Goal: Navigation & Orientation: Find specific page/section

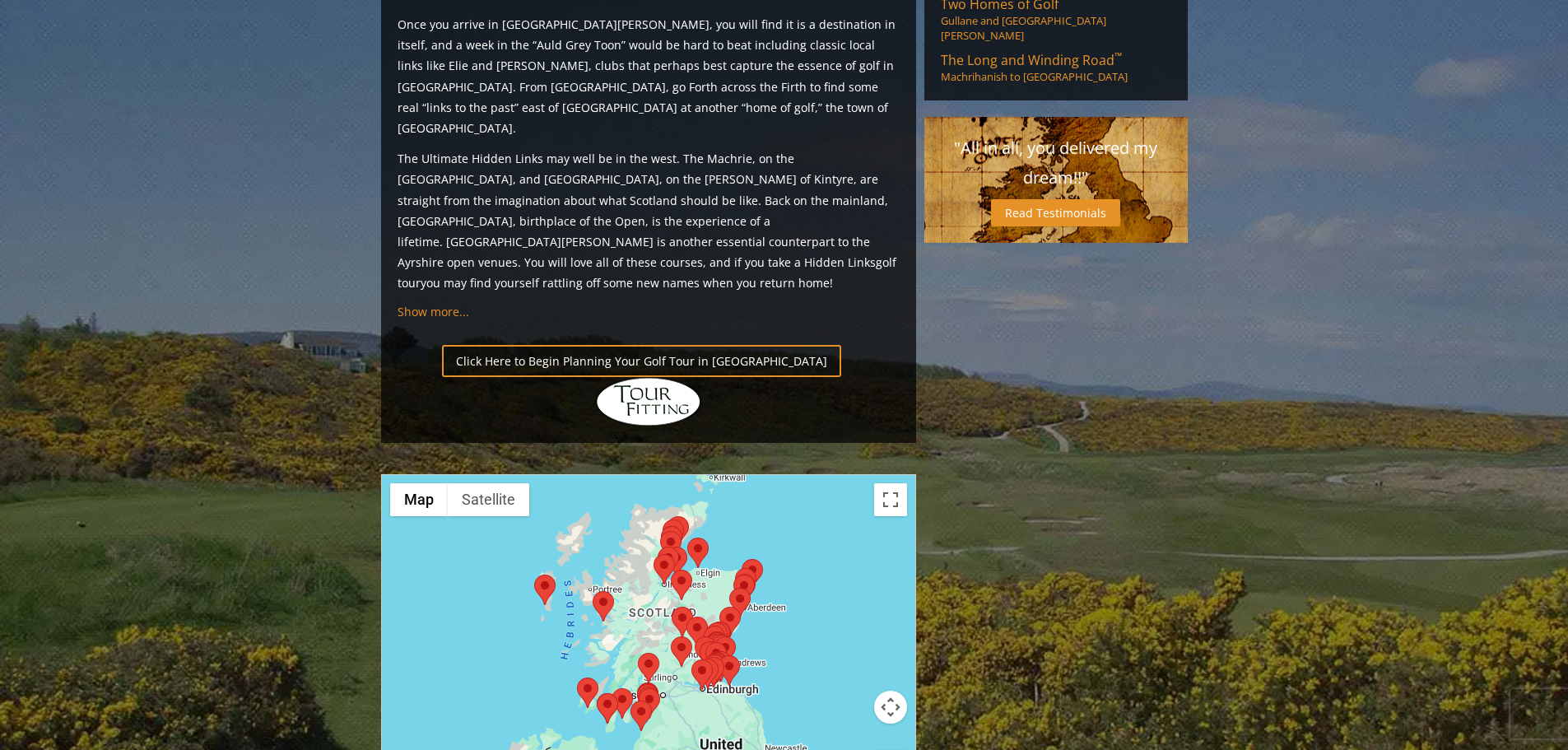
scroll to position [1893, 0]
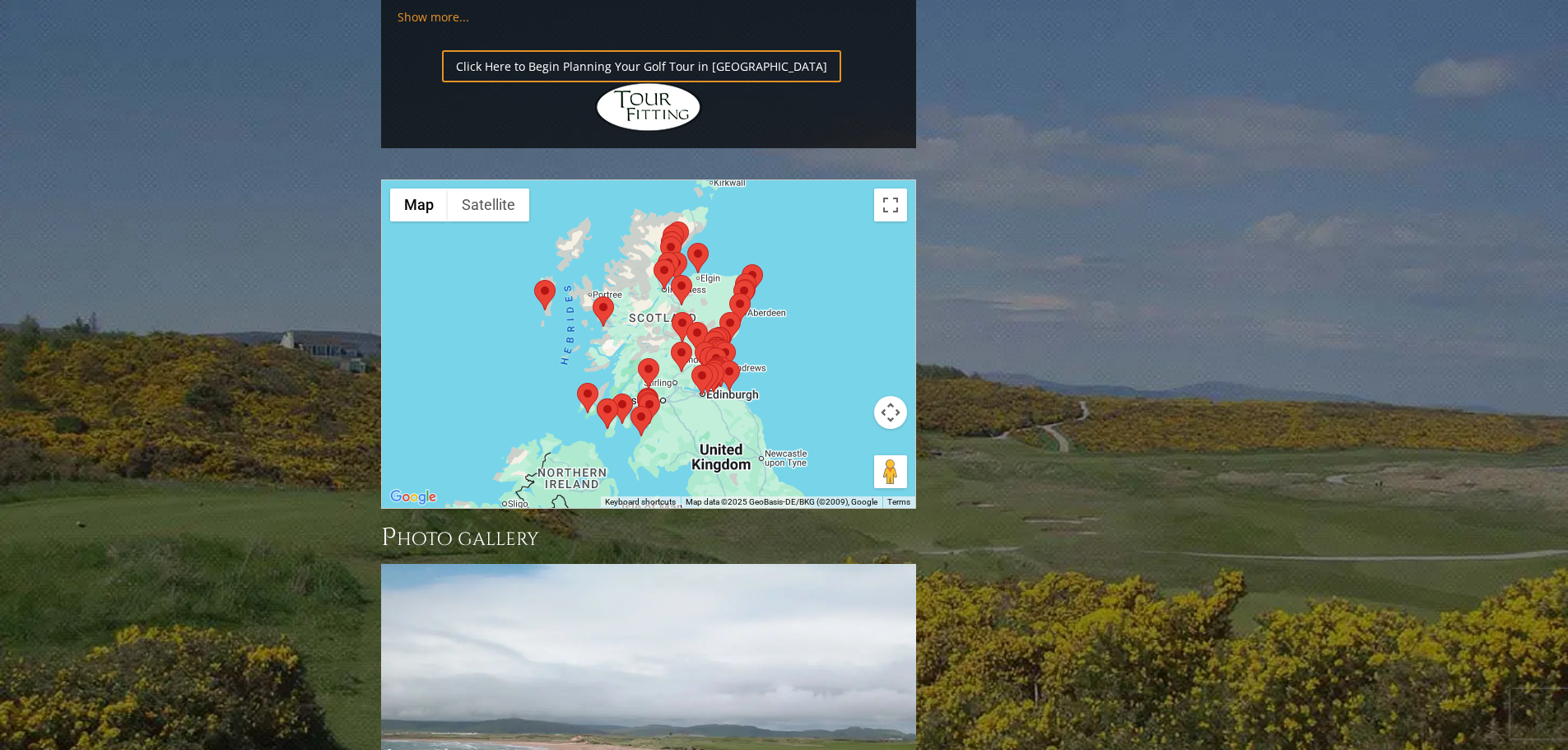
click at [671, 341] on area at bounding box center [671, 341] width 0 height 0
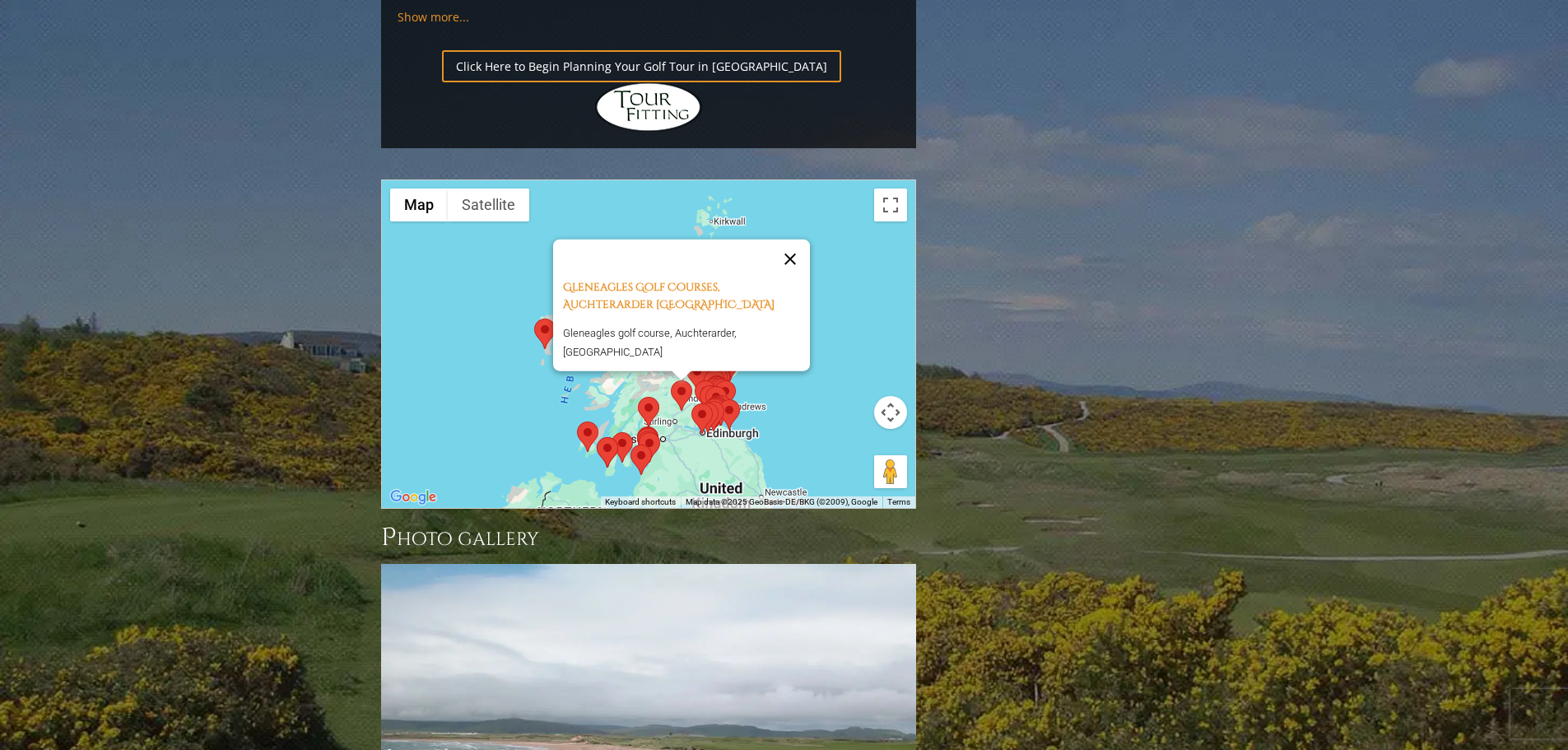
click at [799, 239] on button "Close" at bounding box center [790, 259] width 40 height 40
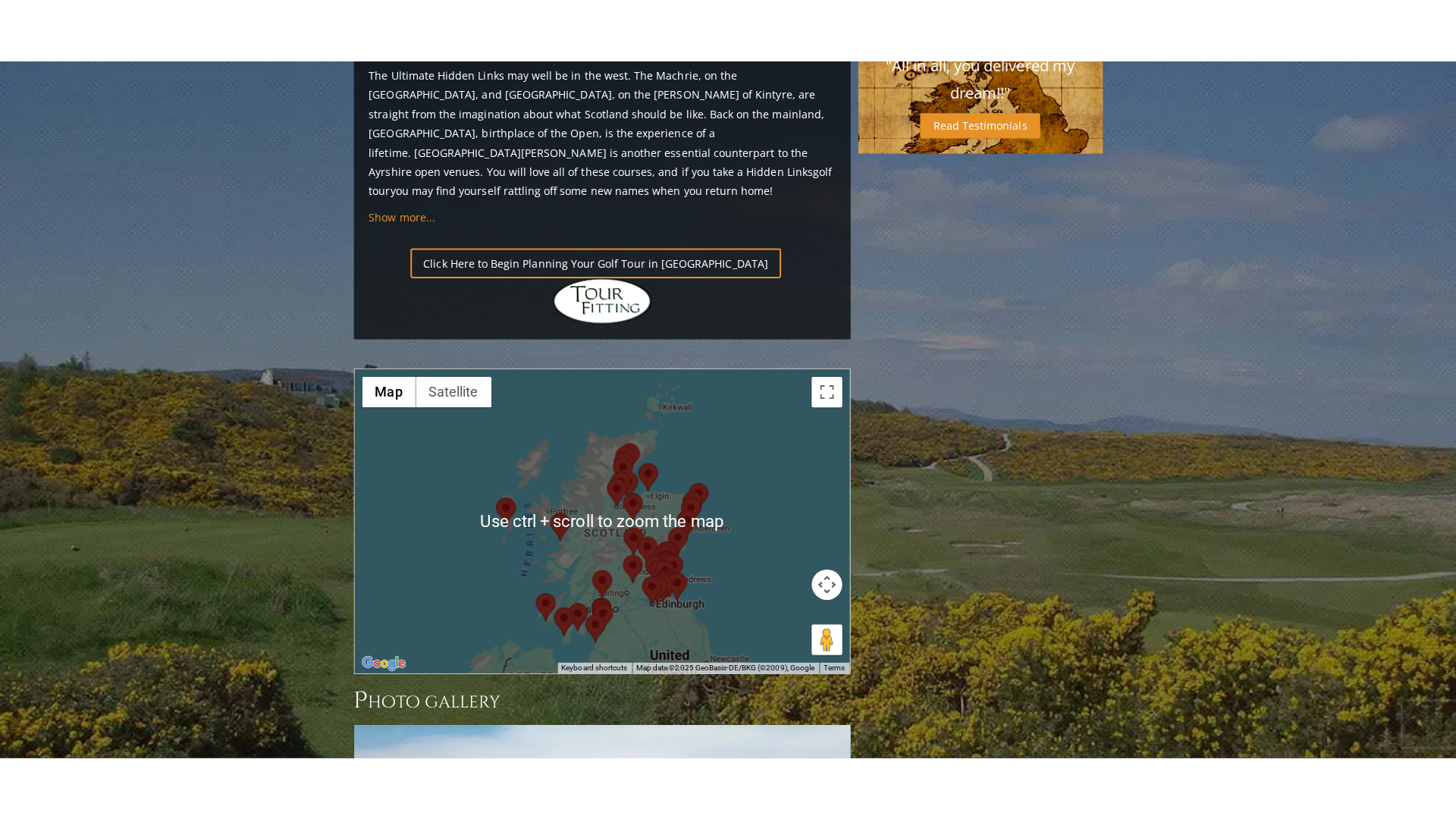
scroll to position [1442, 0]
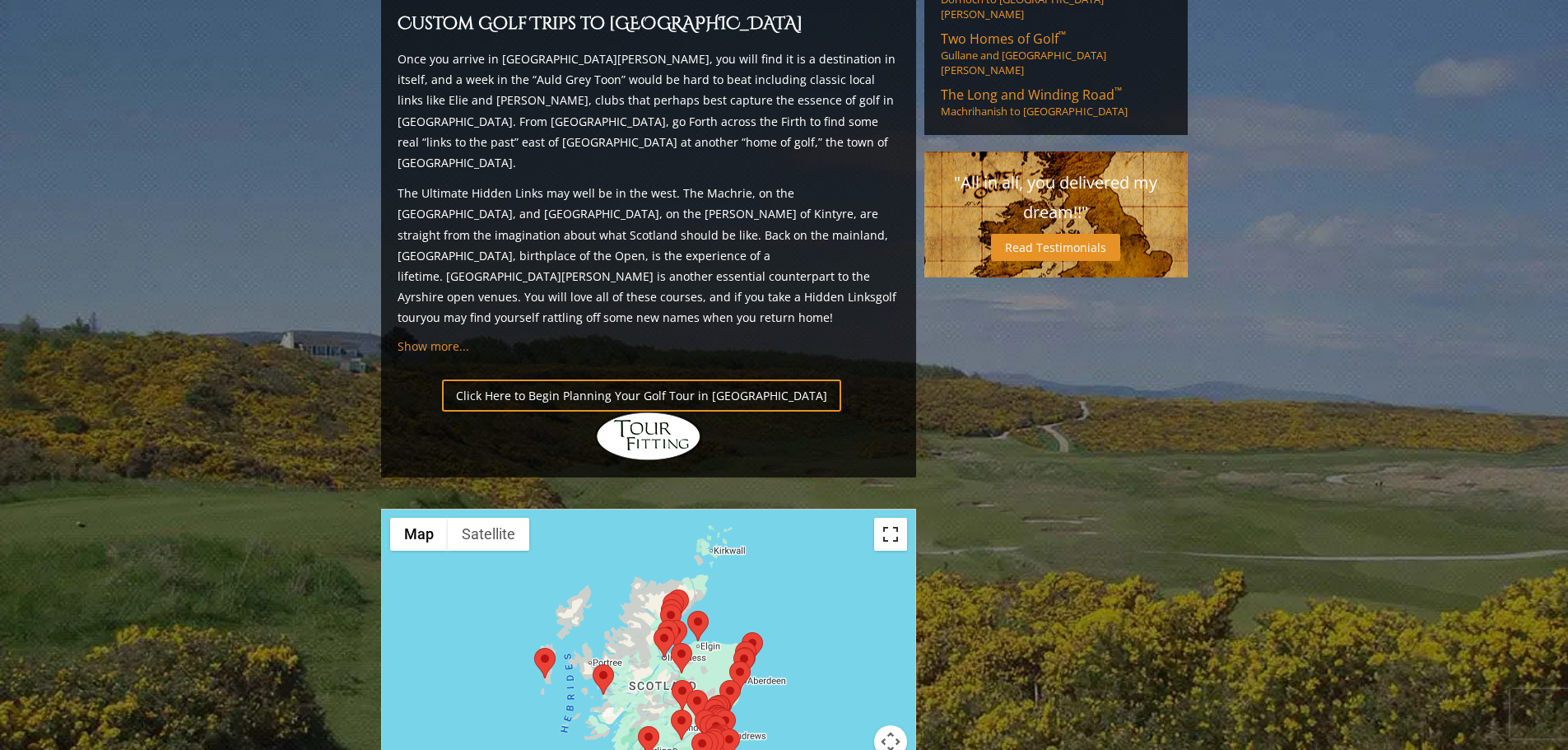
click at [888, 518] on button "Toggle fullscreen view" at bounding box center [891, 535] width 33 height 33
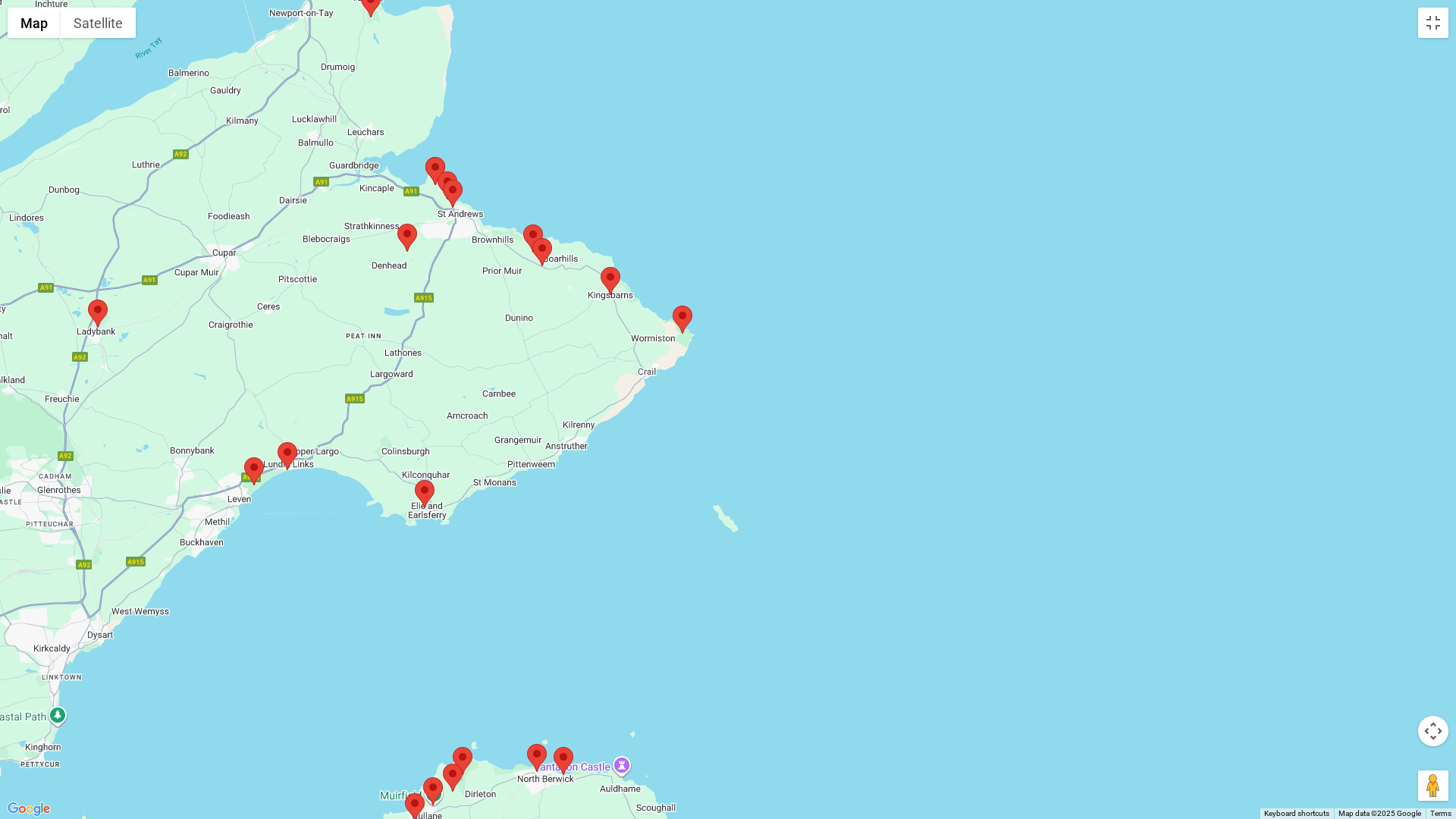
drag, startPoint x: 767, startPoint y: 378, endPoint x: 791, endPoint y: 404, distance: 35.4
click at [791, 404] on div at bounding box center [728, 410] width 1456 height 819
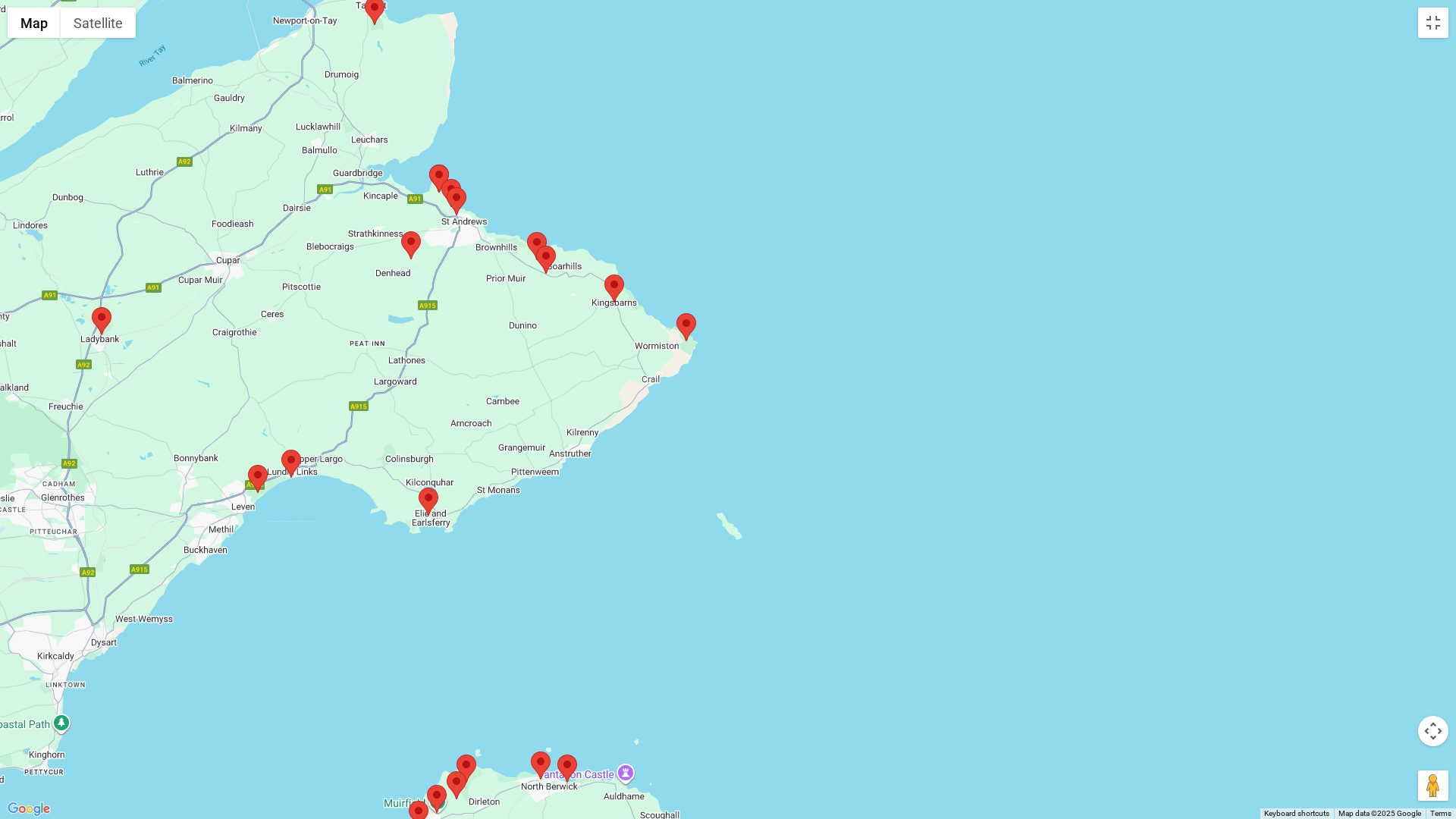
click at [677, 313] on area at bounding box center [677, 313] width 0 height 0
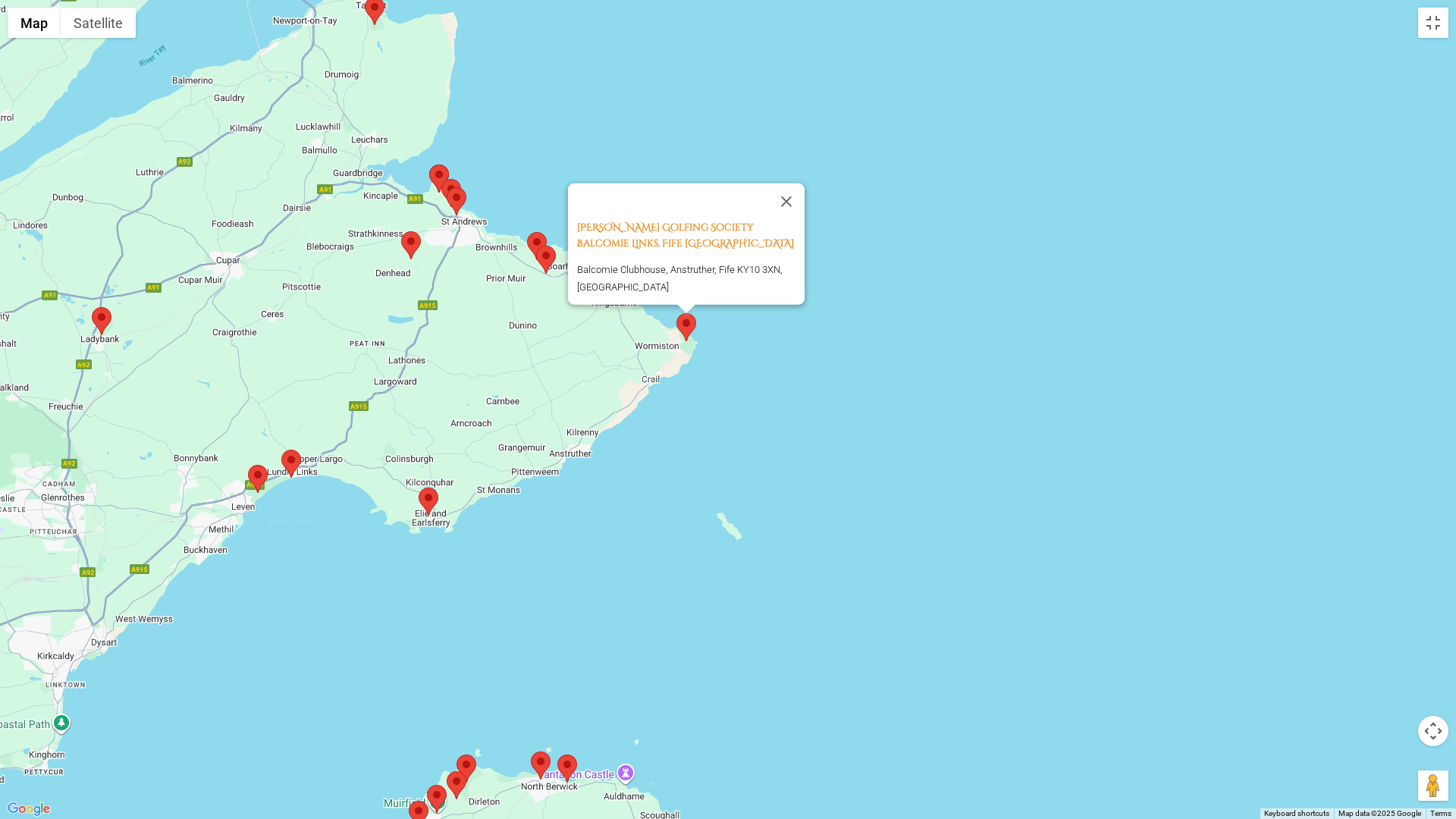
click at [697, 422] on div "[PERSON_NAME] Golfing Society Balcomie Links, Fife Scotland Balcomie Clubhouse,…" at bounding box center [728, 410] width 1456 height 819
click at [790, 189] on button "Close" at bounding box center [787, 202] width 37 height 37
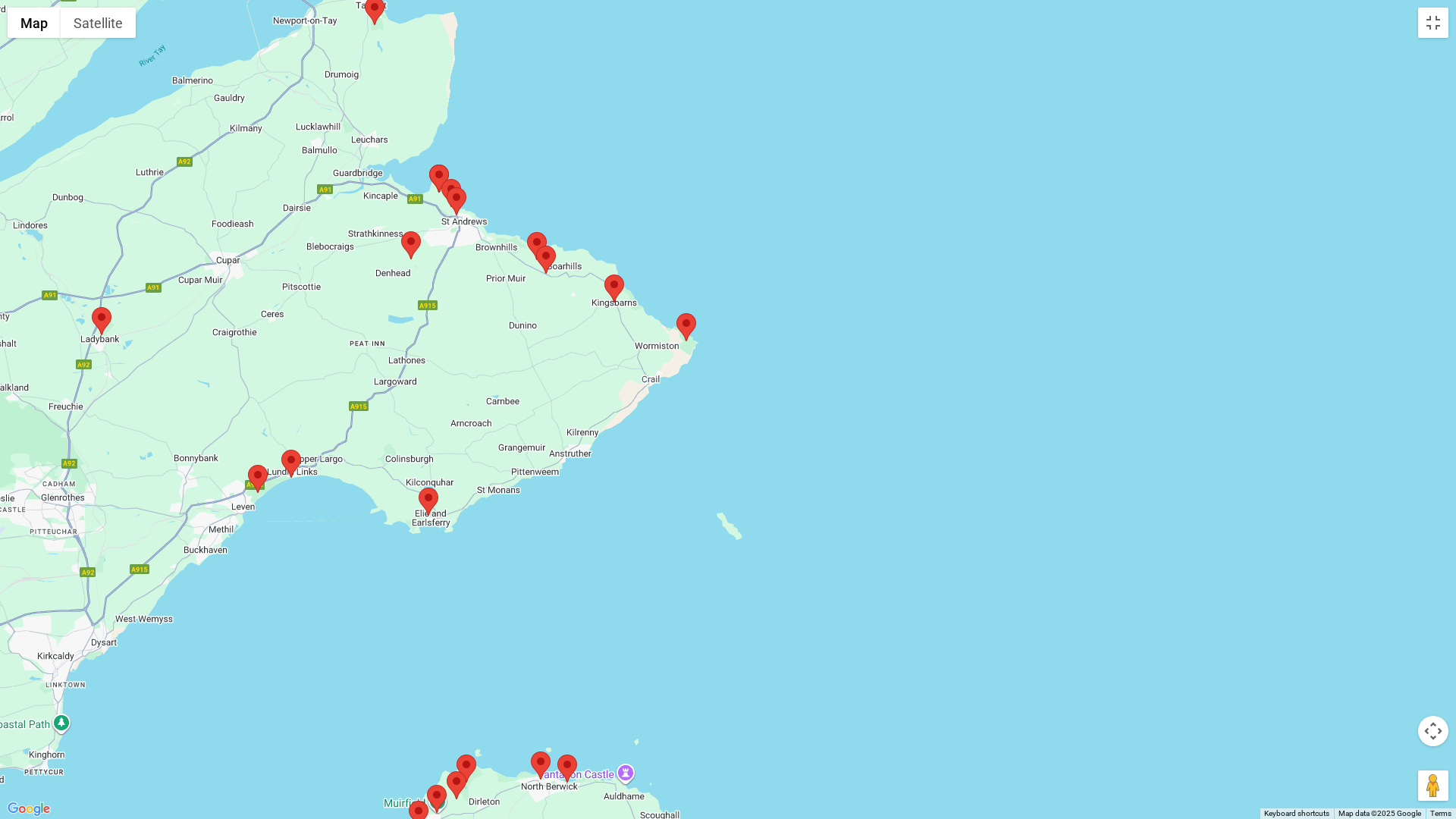
click at [604, 274] on area at bounding box center [604, 274] width 0 height 0
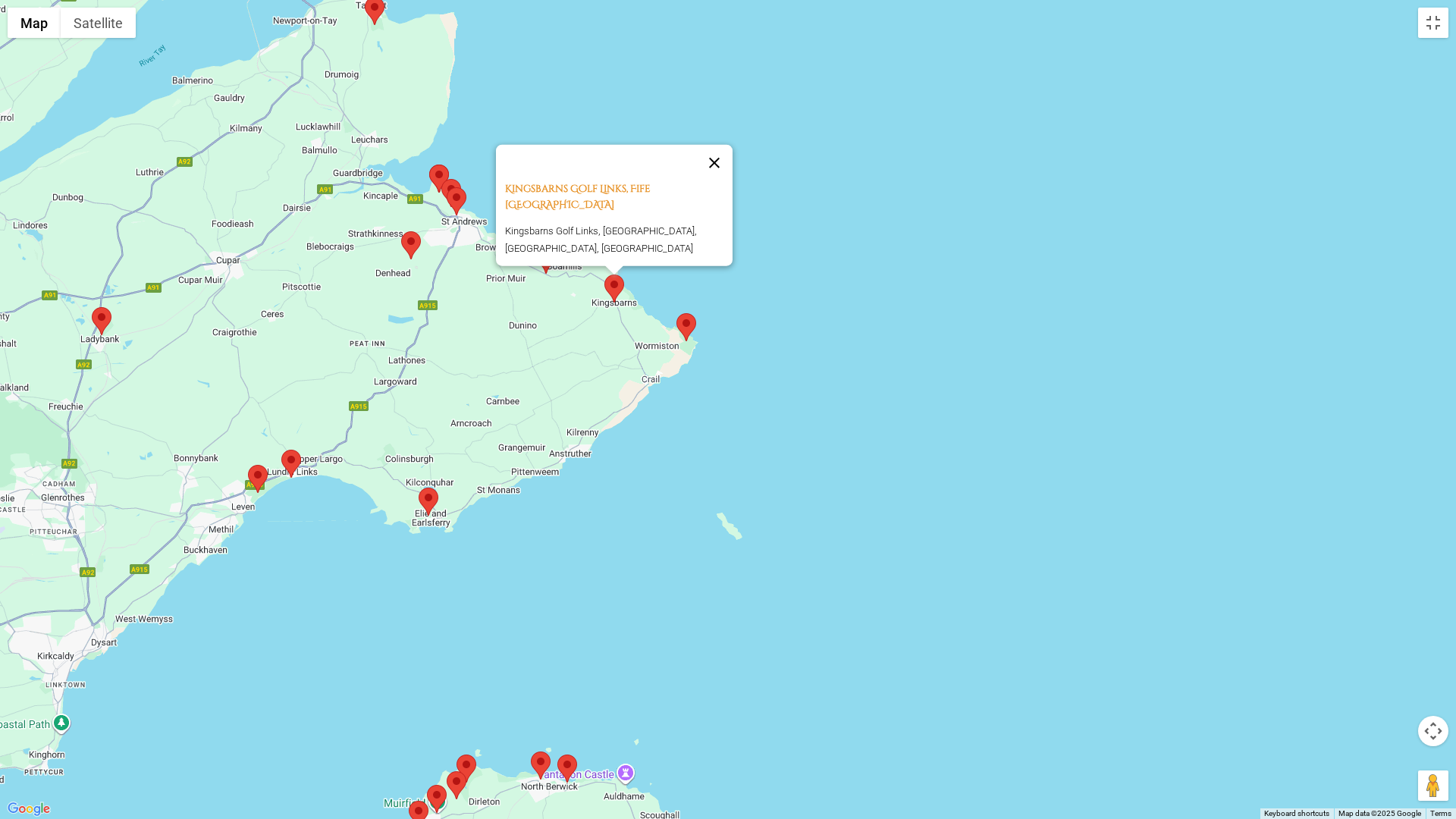
click at [724, 163] on button "Close" at bounding box center [714, 163] width 37 height 37
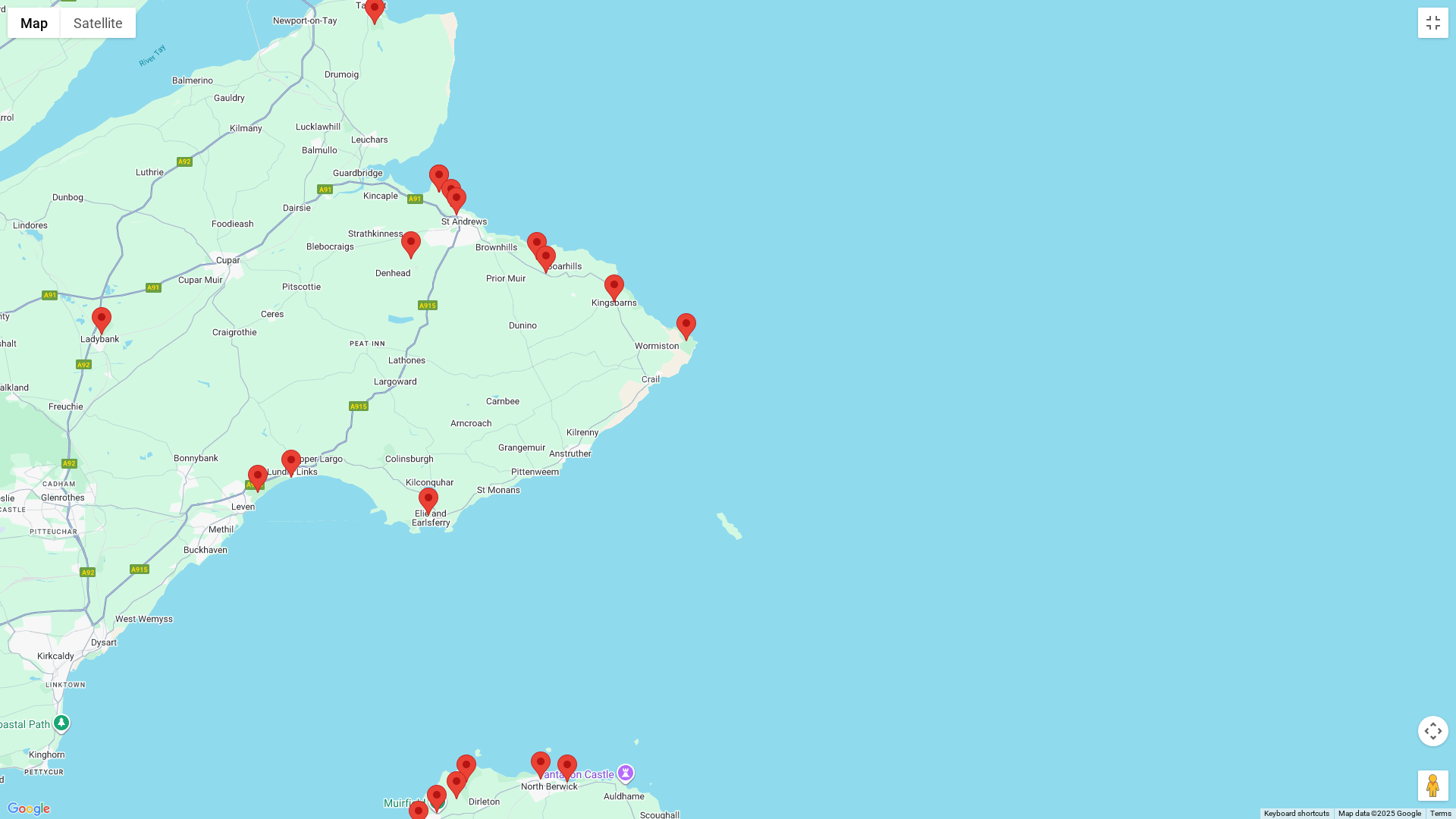
click at [536, 246] on area at bounding box center [536, 246] width 0 height 0
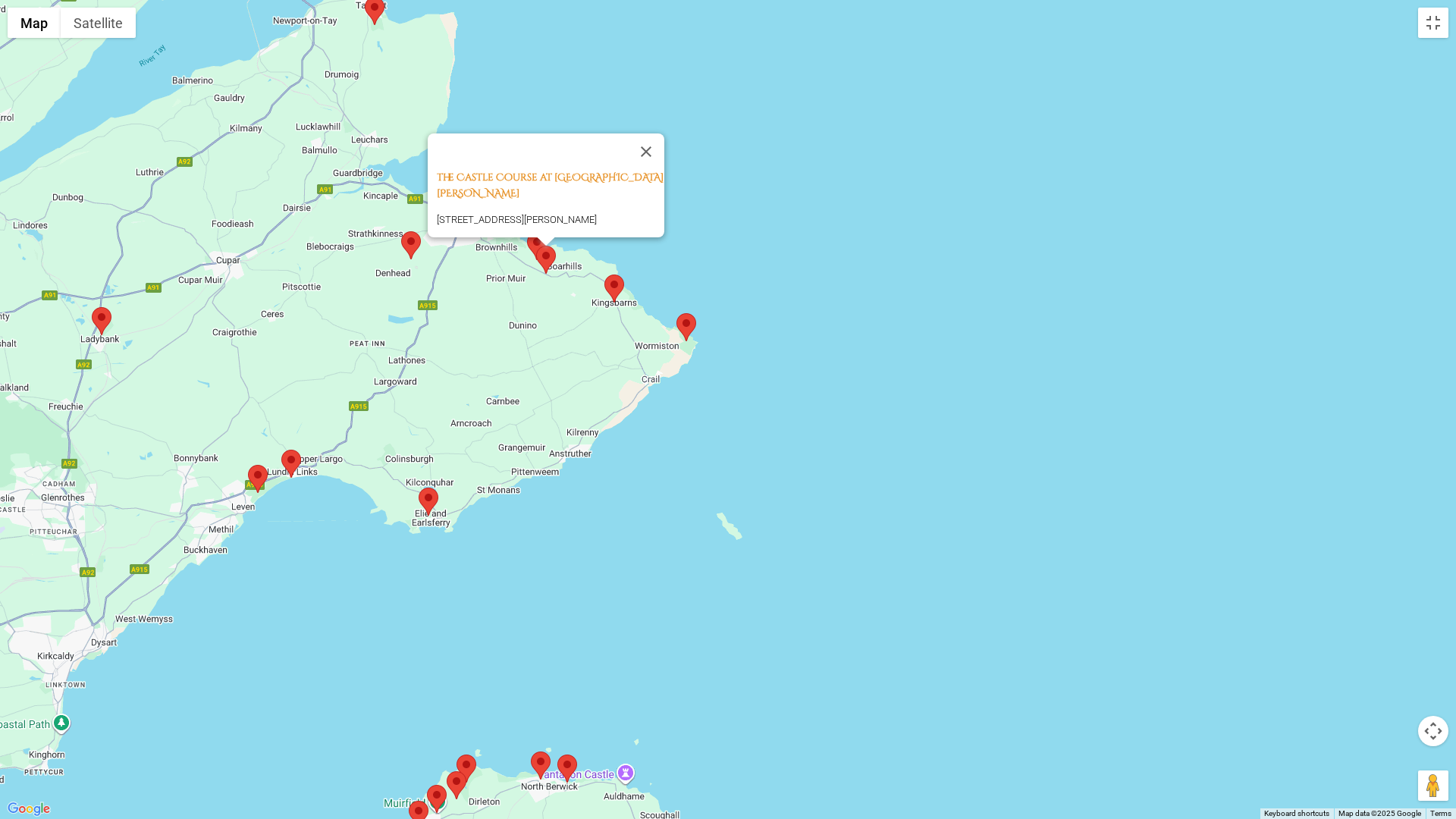
click at [756, 242] on div "The Castle Course at [STREET_ADDRESS][PERSON_NAME][PERSON_NAME]" at bounding box center [728, 410] width 1456 height 819
